Goal: Ask a question

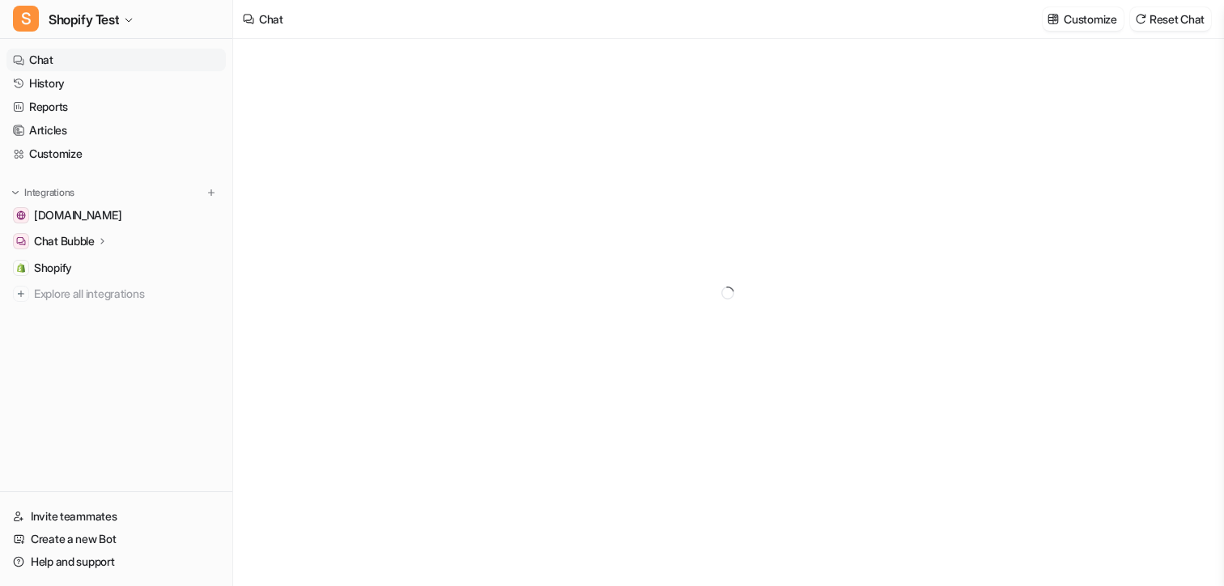
type textarea "**********"
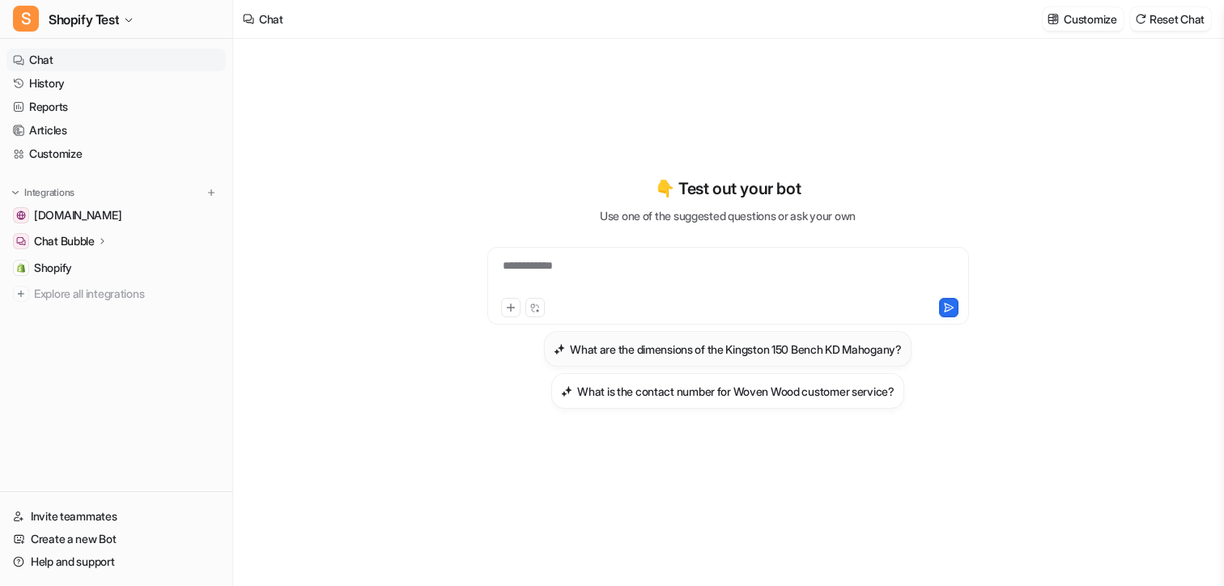
click at [714, 362] on button "What are the dimensions of the Kingston 150 Bench KD Mahogany?" at bounding box center [728, 349] width 368 height 36
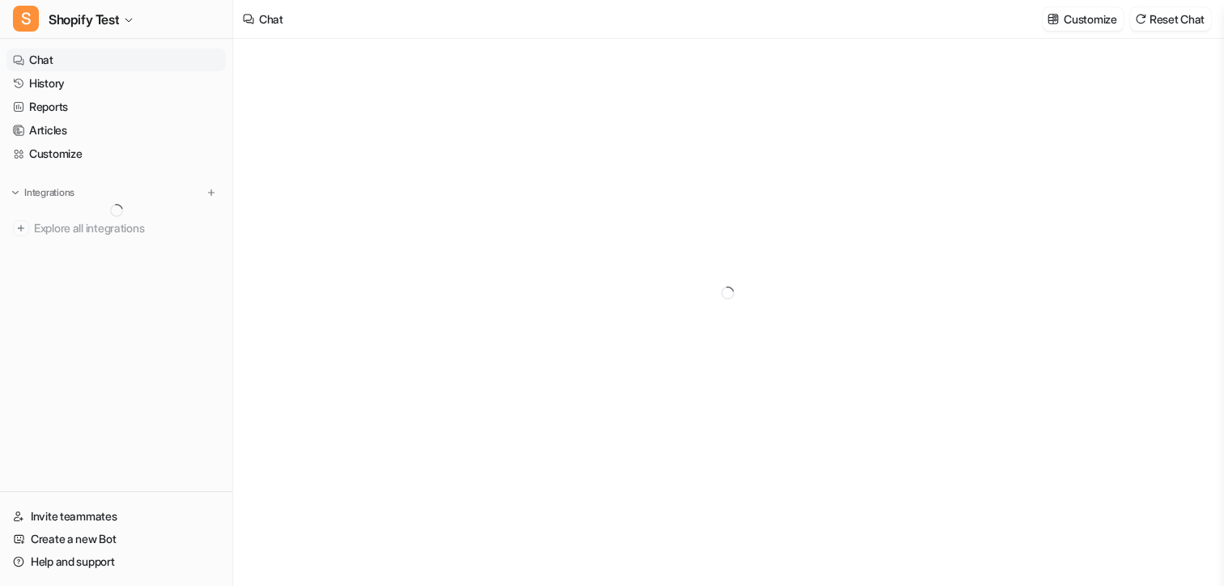
type textarea "**********"
